Goal: Find specific page/section: Find specific page/section

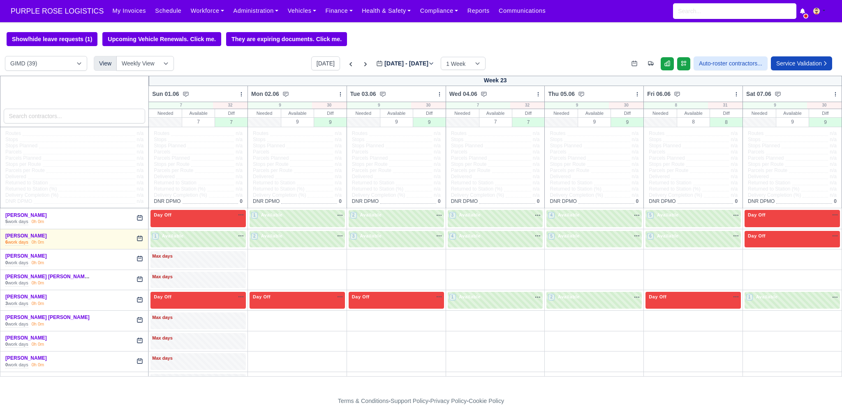
select select "5"
click at [102, 116] on input "search" at bounding box center [75, 116] width 142 height 15
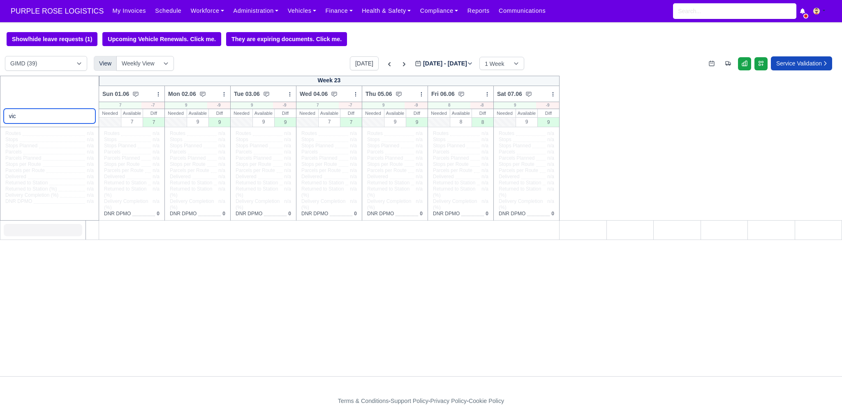
type input "vic"
click at [21, 66] on select "DIG1 (196) DAK1 (1) GIMD (39)" at bounding box center [46, 63] width 82 height 15
select select "1"
click at [5, 57] on select "DIG1 (196) DAK1 (1) GIMD (39)" at bounding box center [46, 63] width 82 height 15
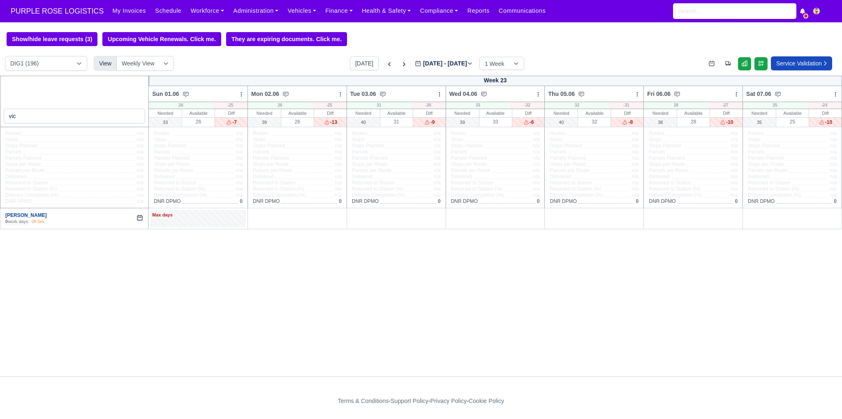
click at [33, 216] on link "[PERSON_NAME]" at bounding box center [26, 215] width 42 height 6
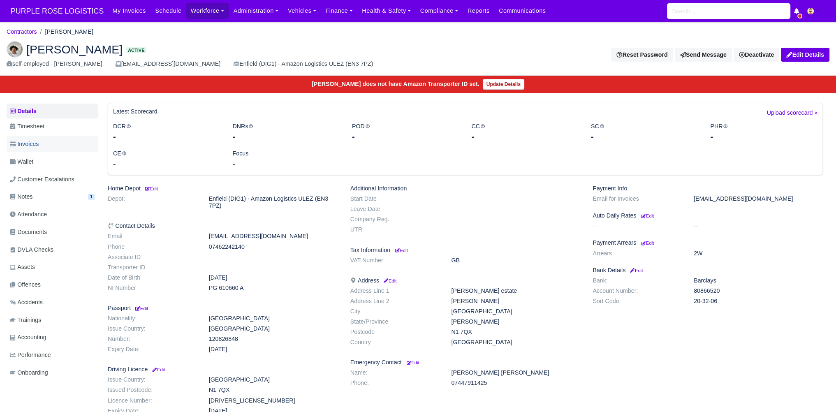
click at [40, 147] on link "Invoices" at bounding box center [52, 144] width 91 height 16
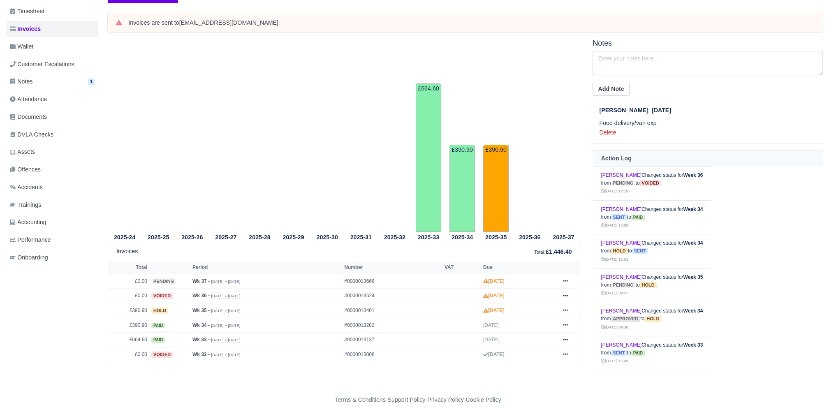
scroll to position [118, 0]
